Goal: Information Seeking & Learning: Compare options

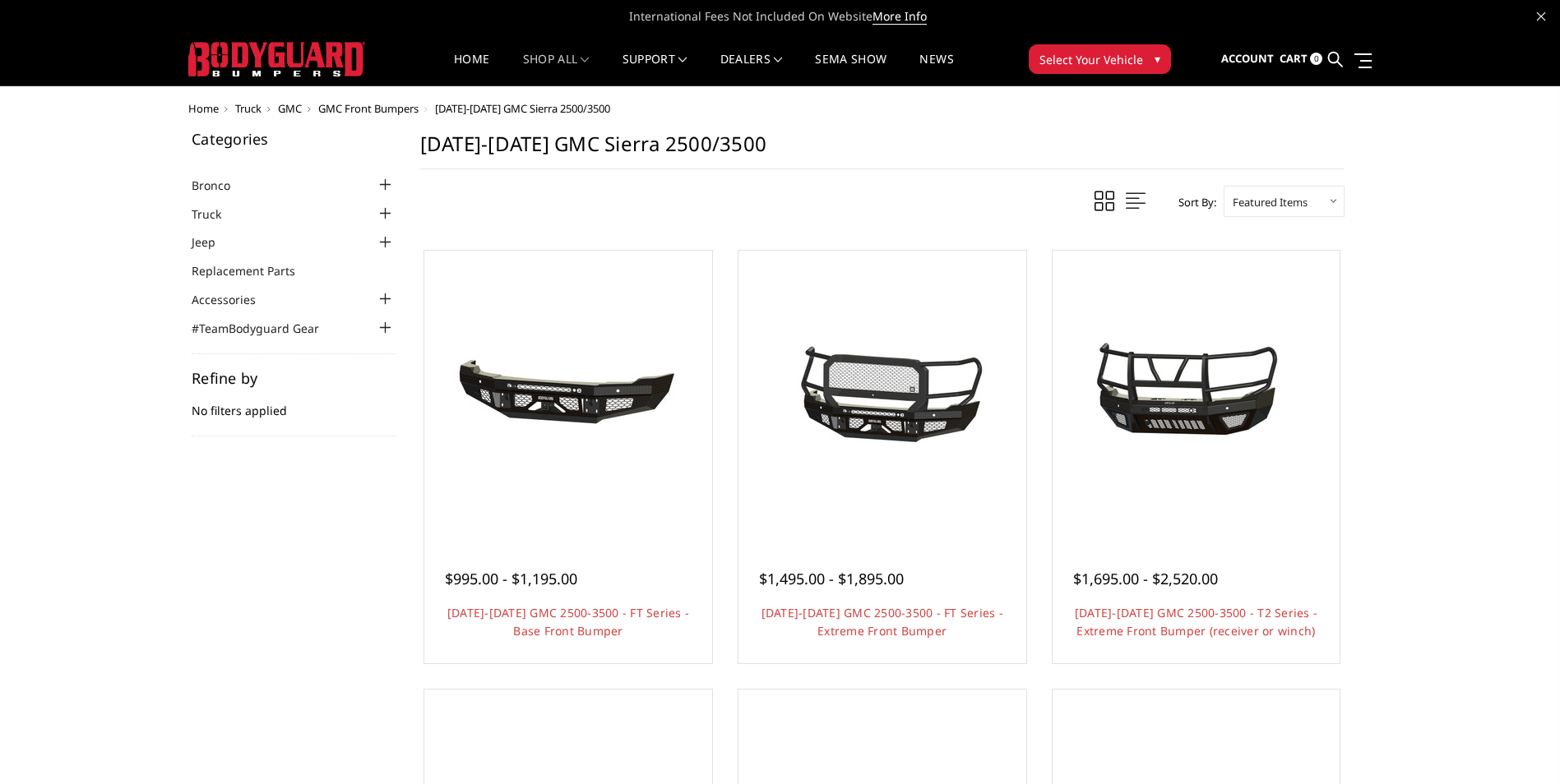
click at [395, 107] on span "GMC Front Bumpers" at bounding box center [368, 109] width 101 height 15
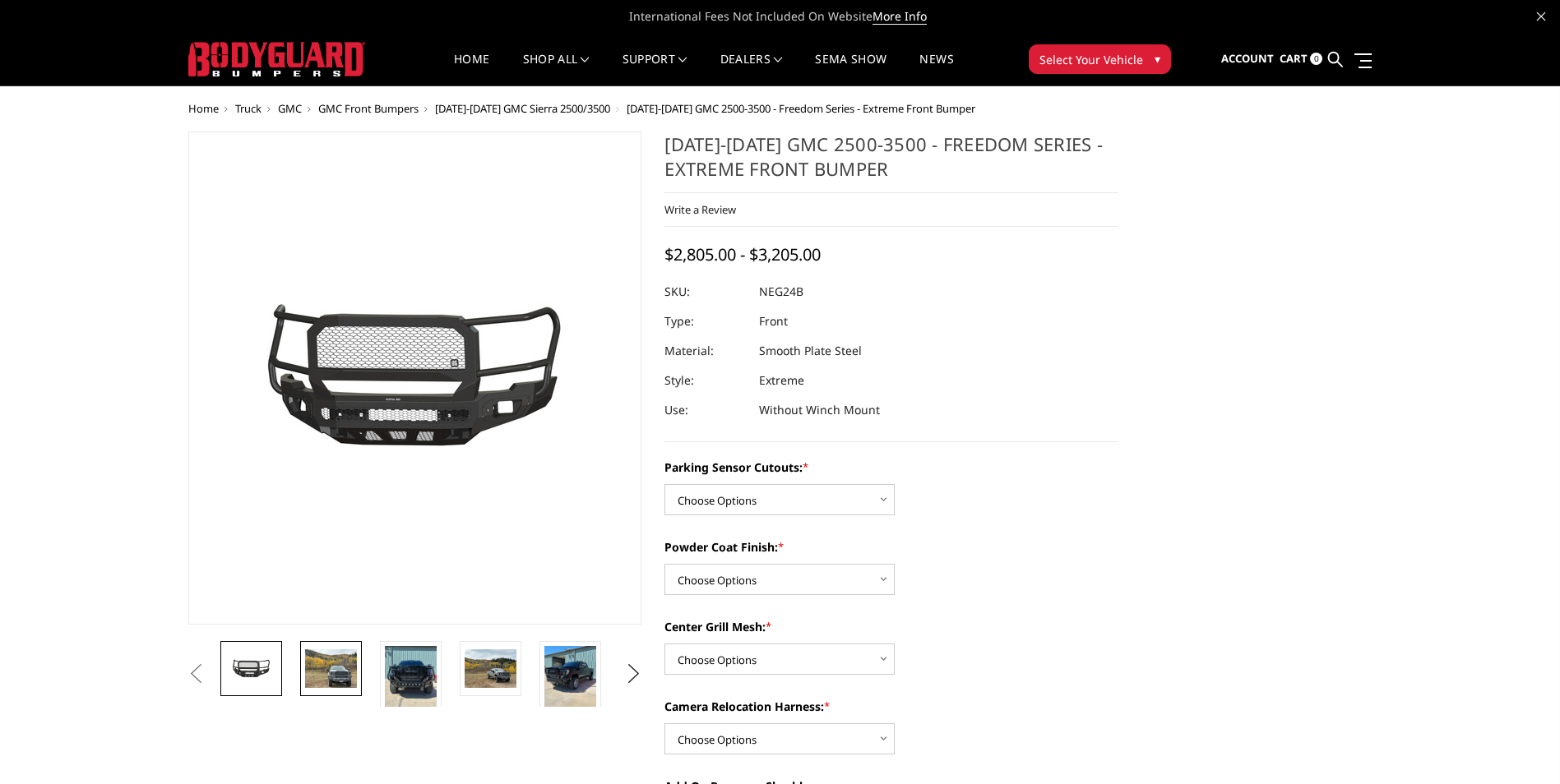
click at [334, 662] on img at bounding box center [331, 669] width 52 height 38
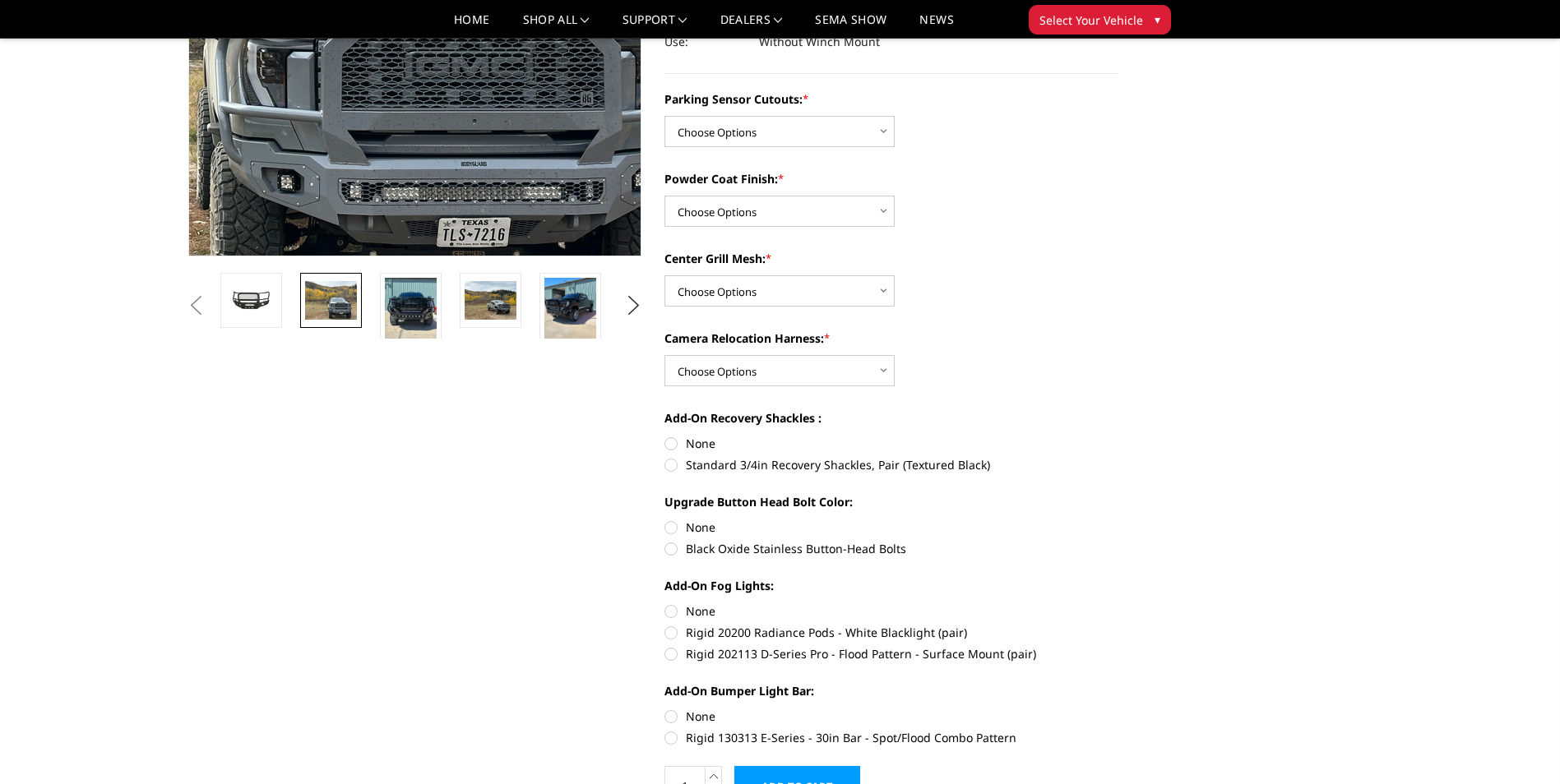
scroll to position [329, 0]
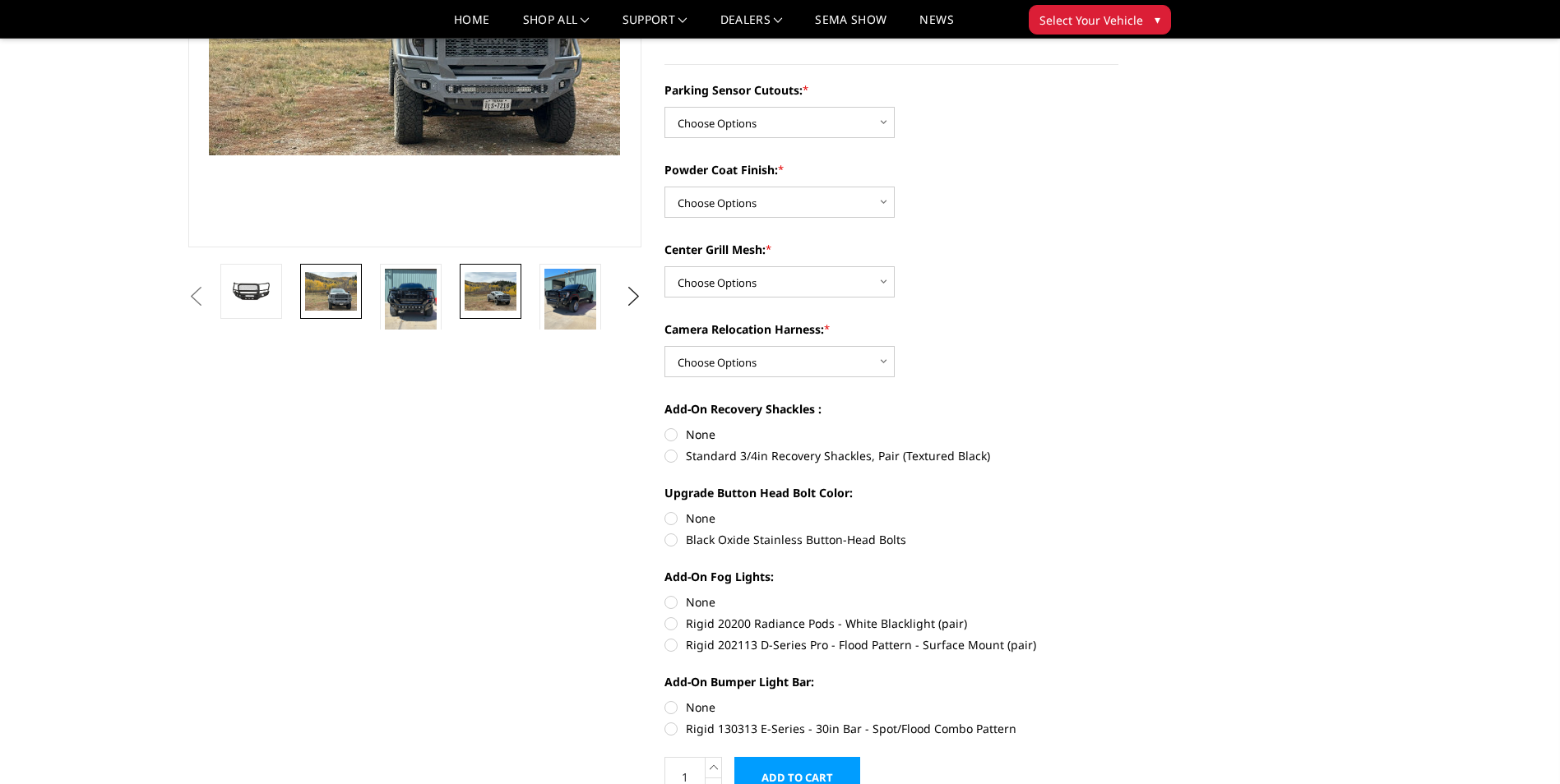
click at [509, 298] on img at bounding box center [490, 291] width 52 height 38
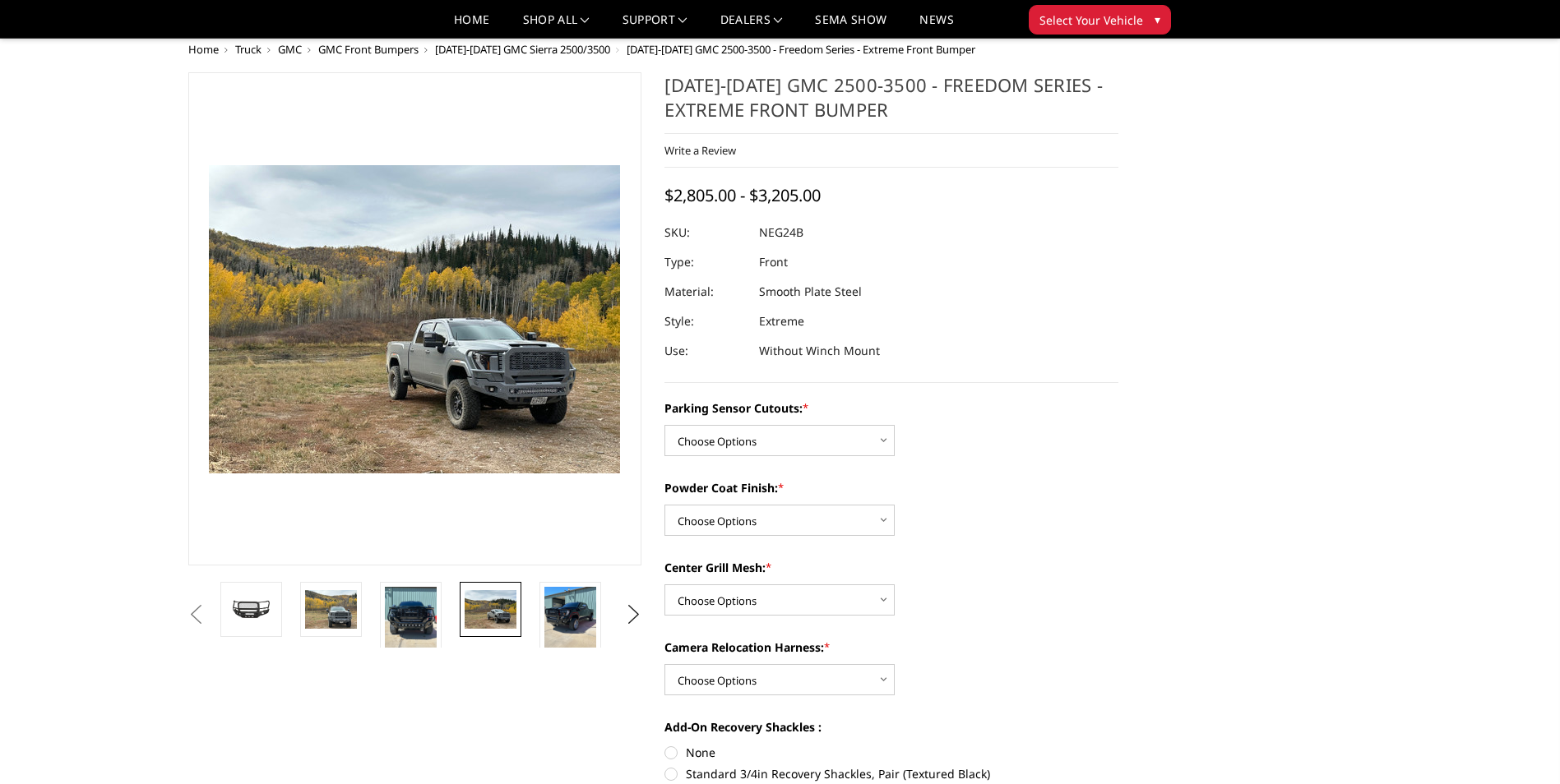
scroll to position [0, 0]
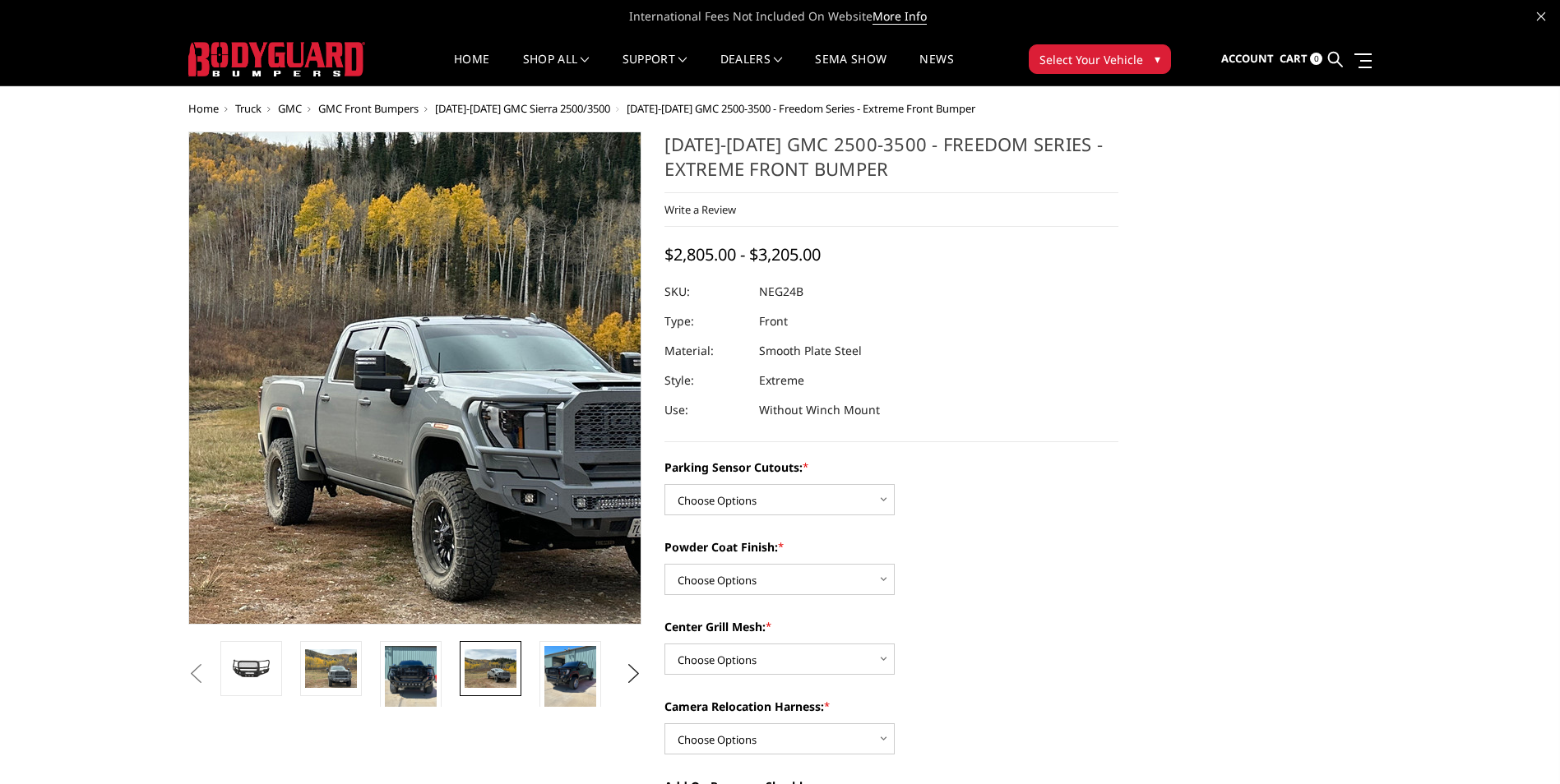
click at [479, 479] on img at bounding box center [332, 319] width 1053 height 789
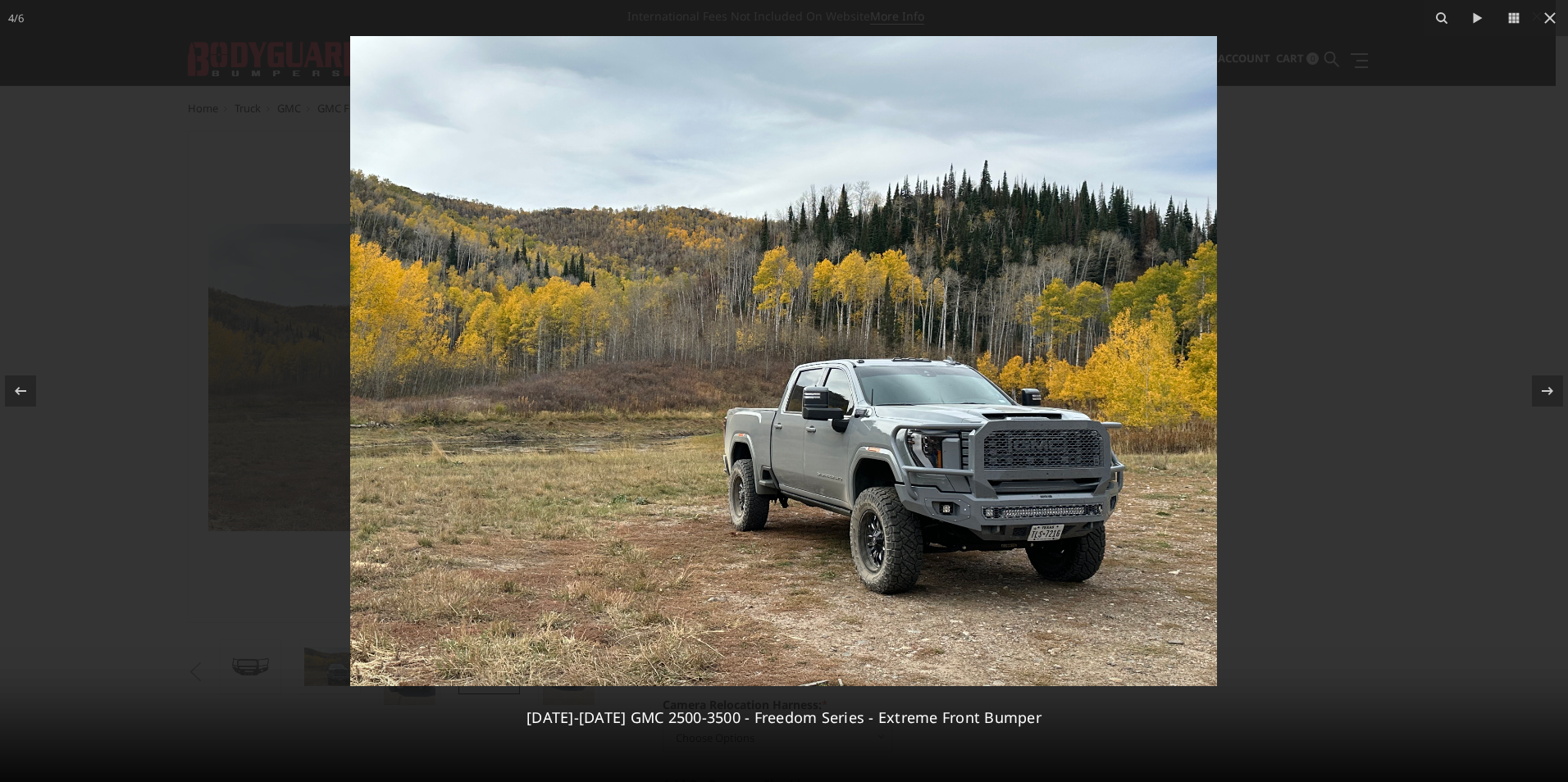
click at [1057, 509] on img at bounding box center [783, 361] width 867 height 650
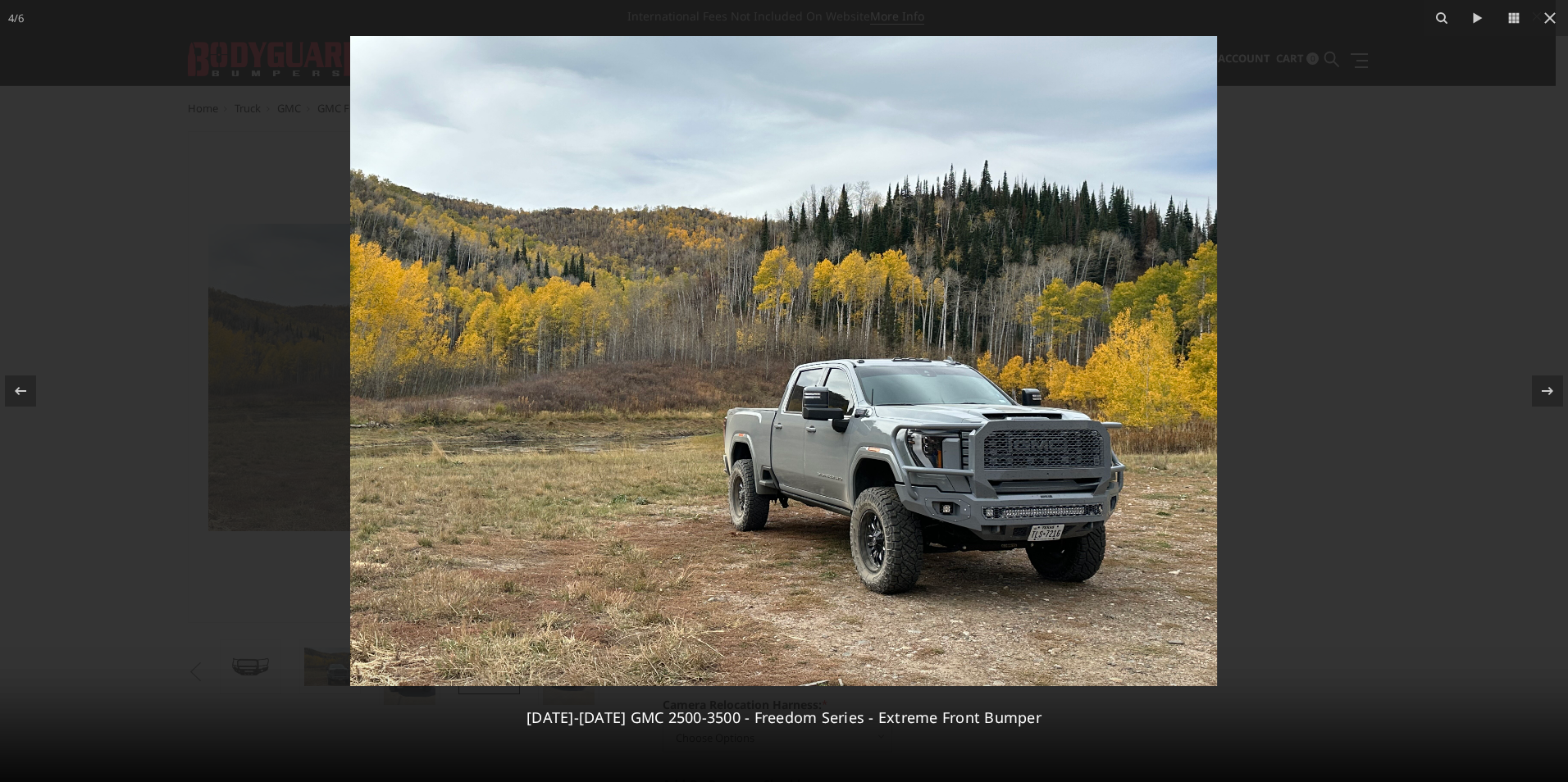
click at [1084, 547] on img at bounding box center [783, 361] width 867 height 650
click at [1553, 16] on icon at bounding box center [1551, 18] width 20 height 20
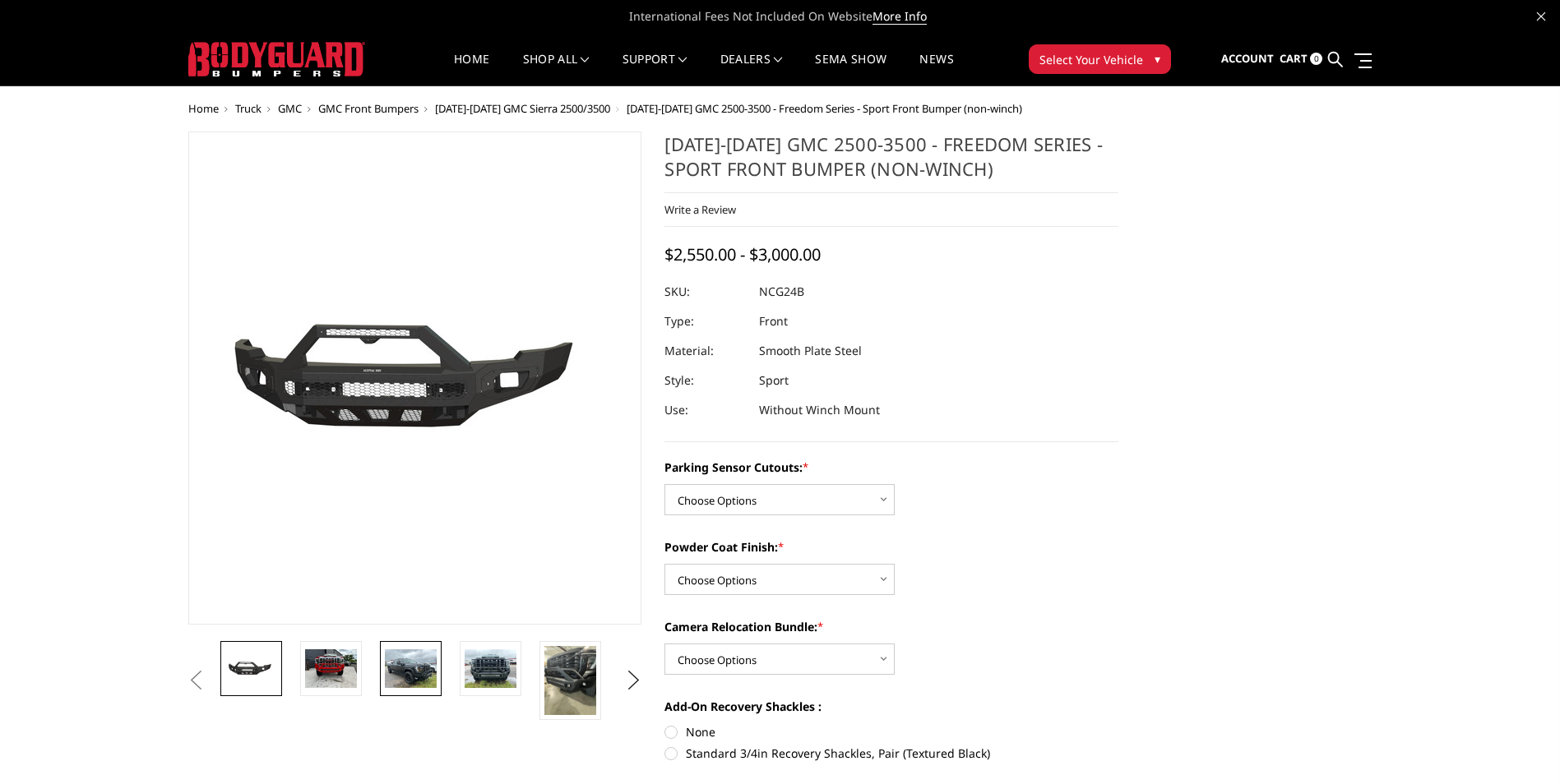
click at [387, 663] on img at bounding box center [410, 669] width 52 height 38
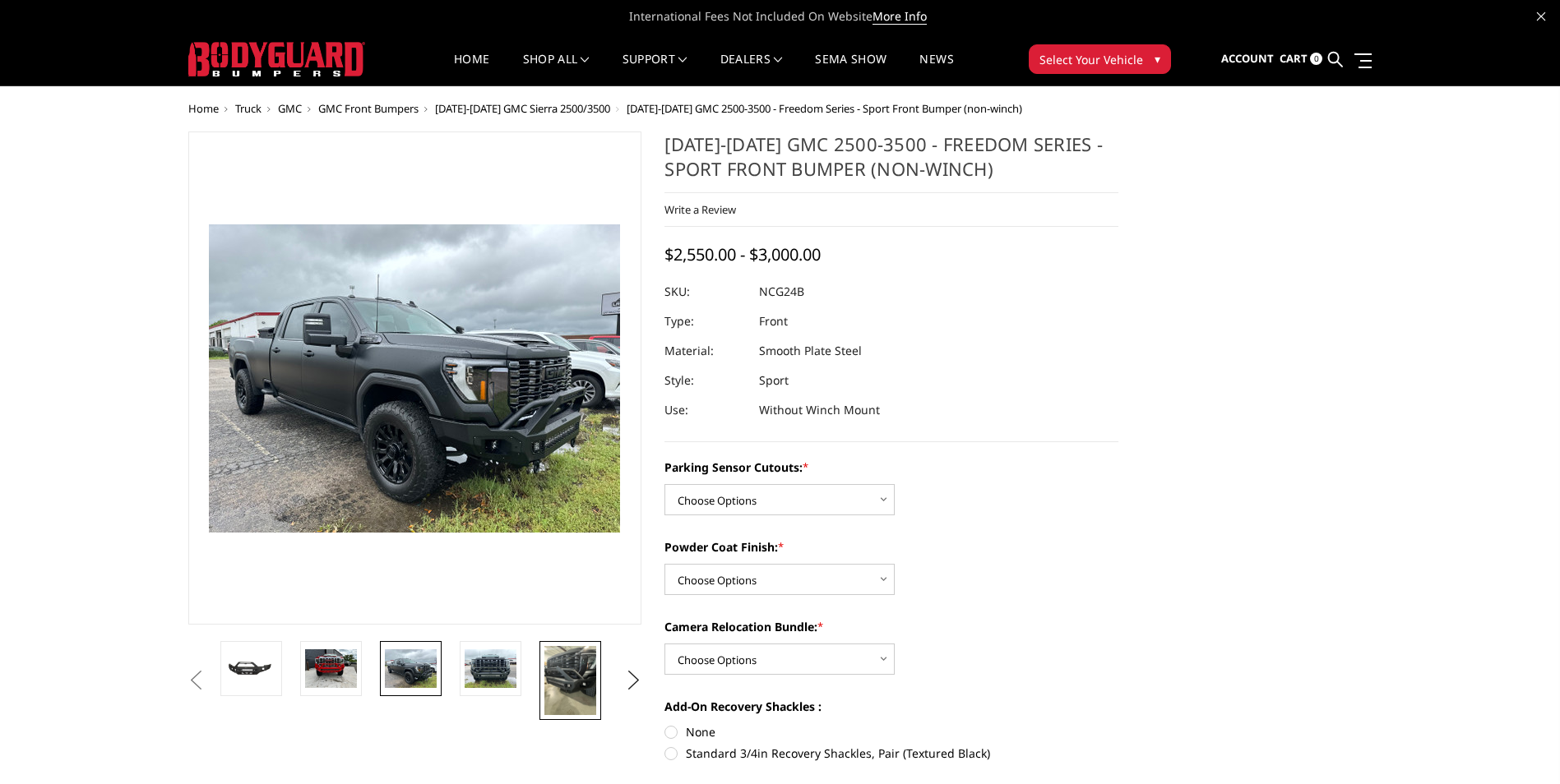
click at [560, 662] on img at bounding box center [570, 681] width 52 height 69
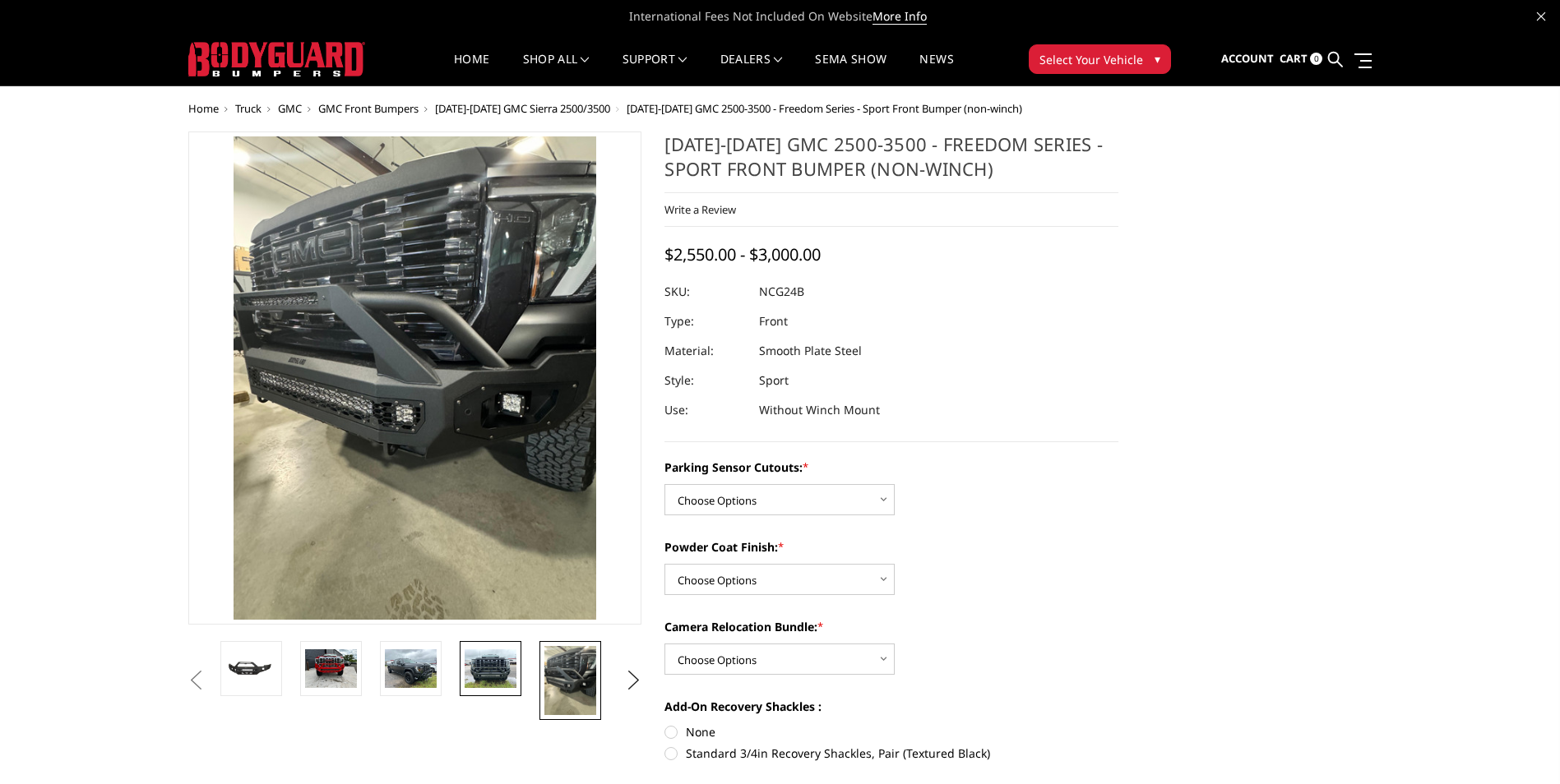
click at [510, 669] on img at bounding box center [490, 669] width 52 height 38
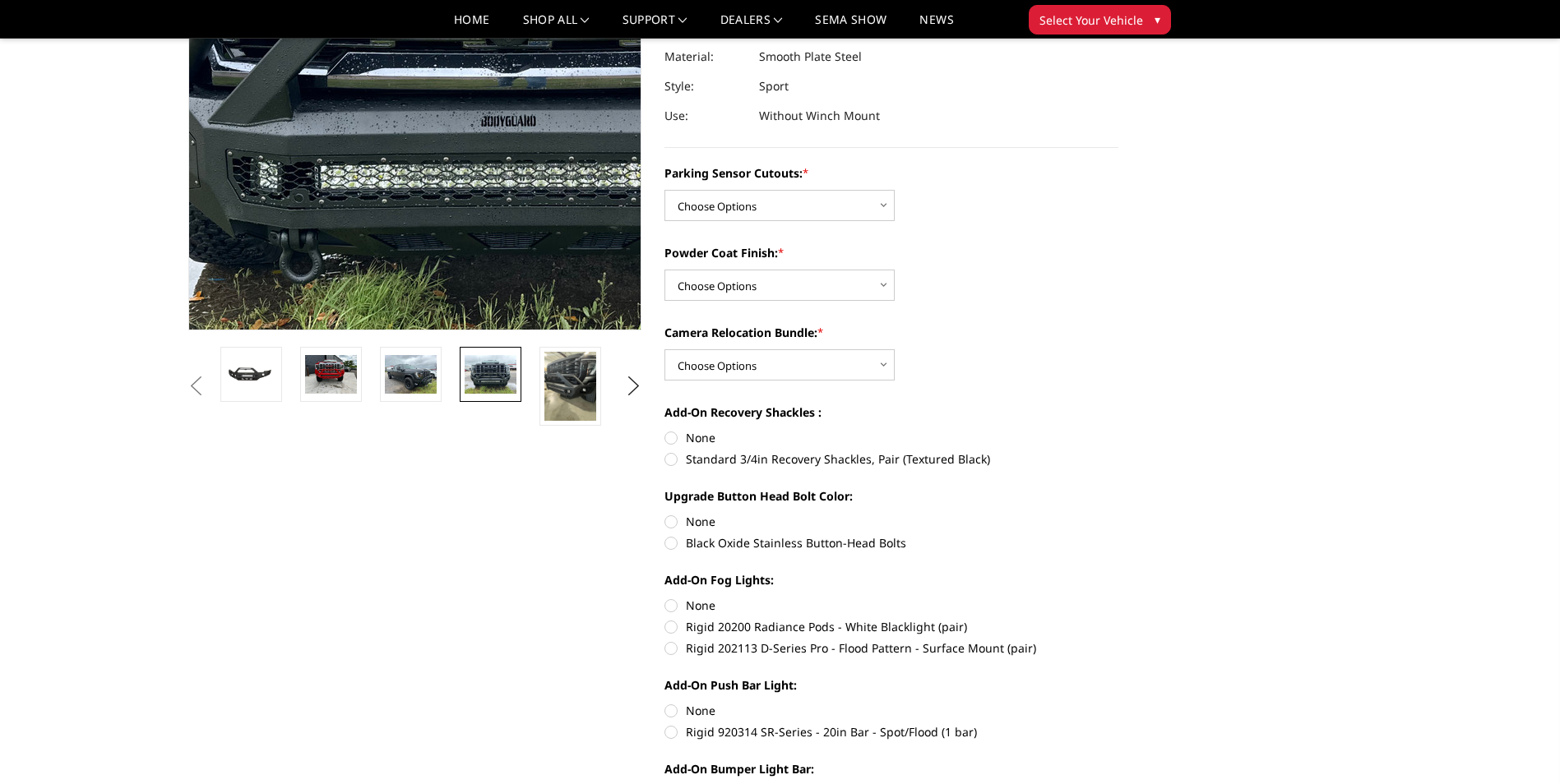
scroll to position [247, 0]
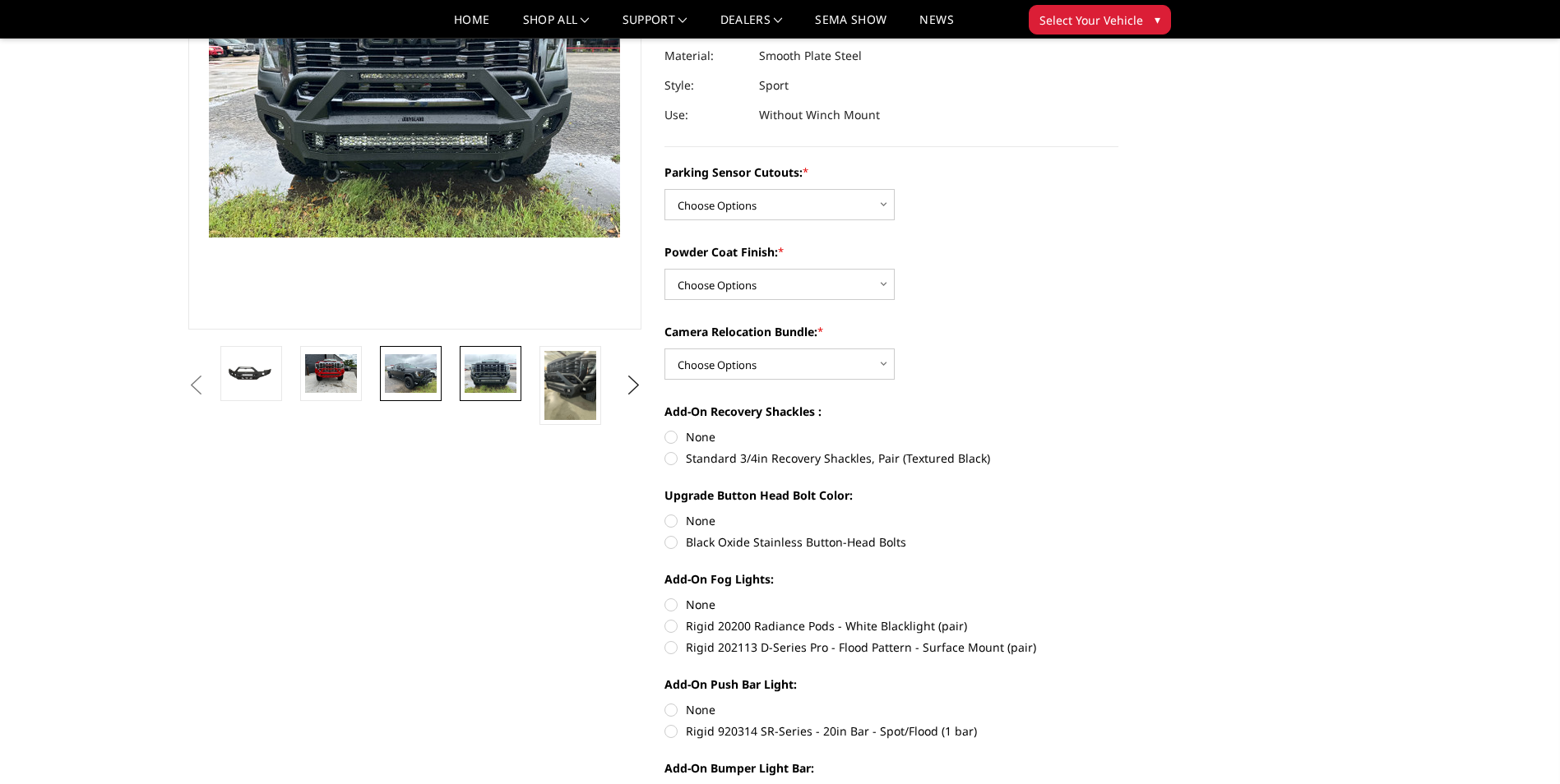
click at [417, 373] on img at bounding box center [410, 374] width 52 height 38
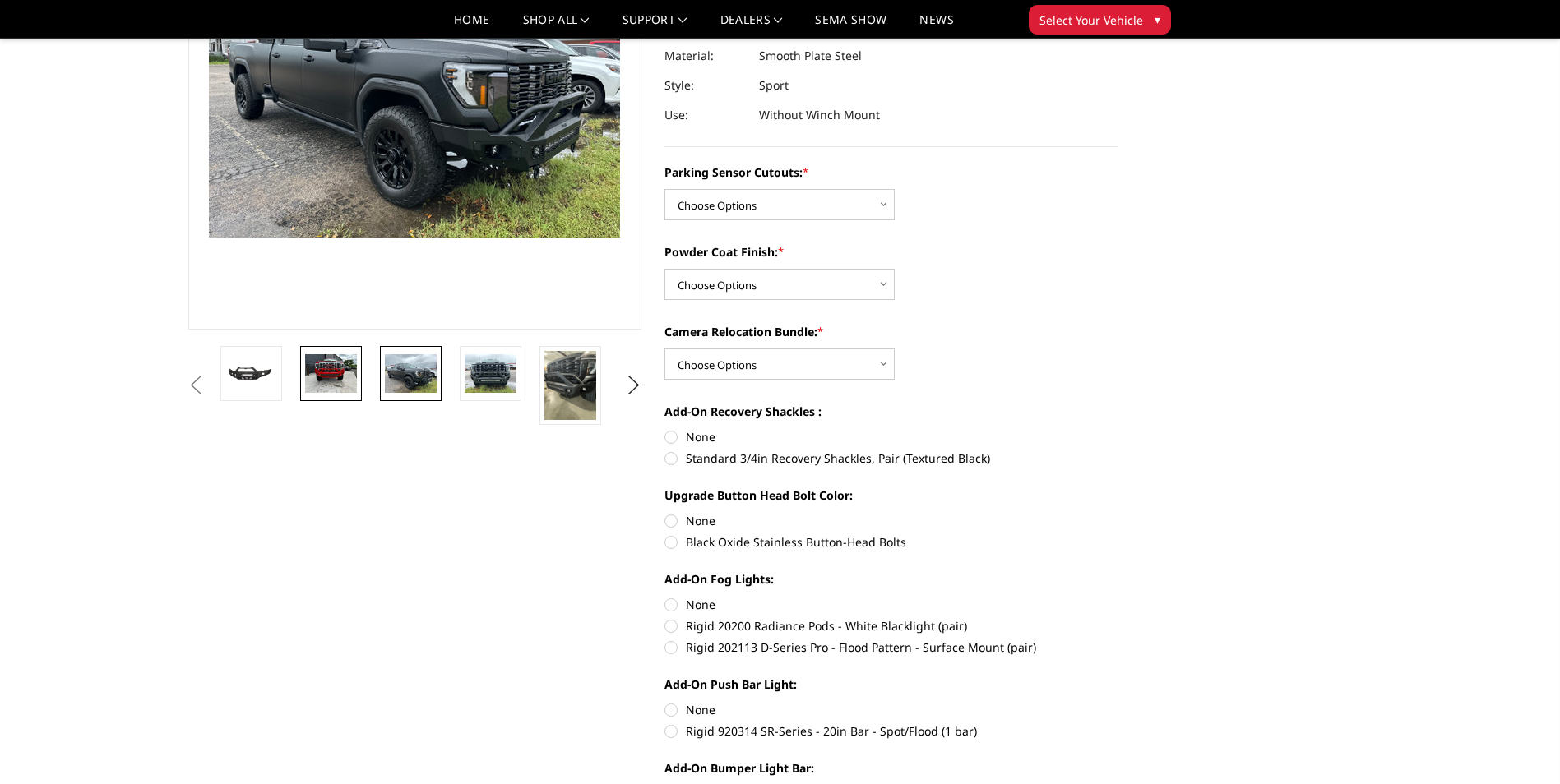
click at [345, 377] on img at bounding box center [331, 374] width 52 height 38
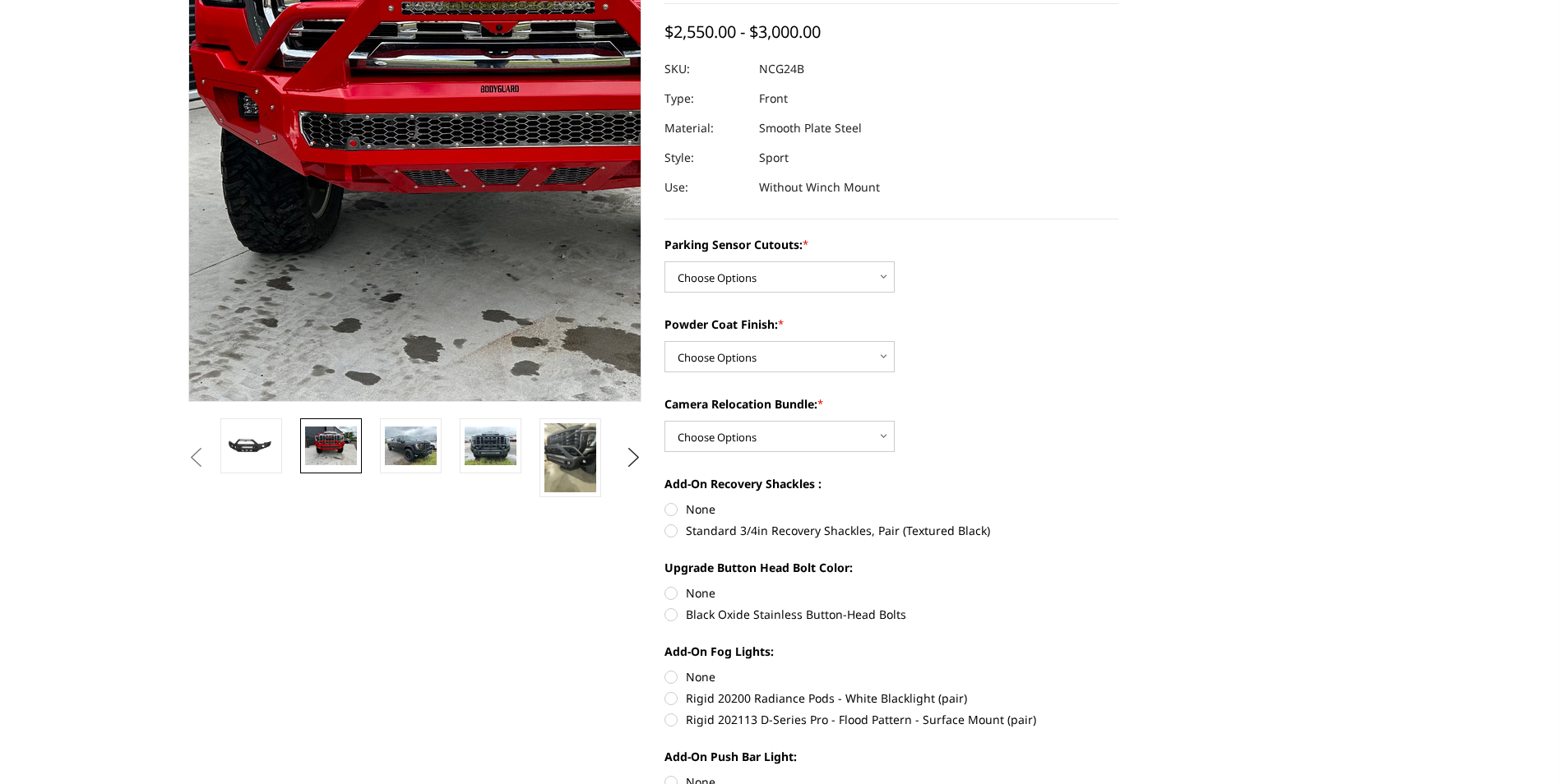
scroll to position [0, 0]
